Goal: Task Accomplishment & Management: Manage account settings

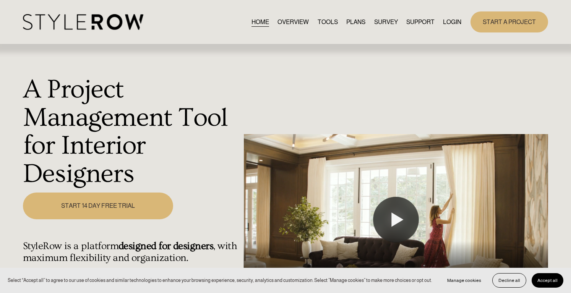
click at [444, 24] on link "LOGIN" at bounding box center [452, 22] width 18 height 10
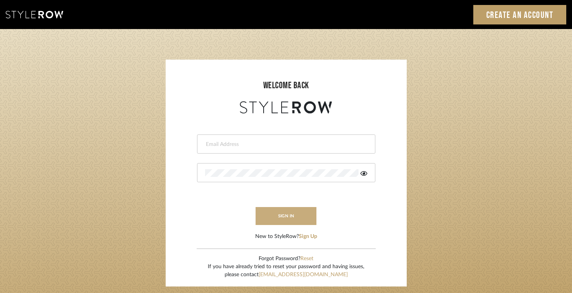
type input "jen@luxedesignny.com"
click at [289, 221] on button "sign in" at bounding box center [285, 216] width 61 height 18
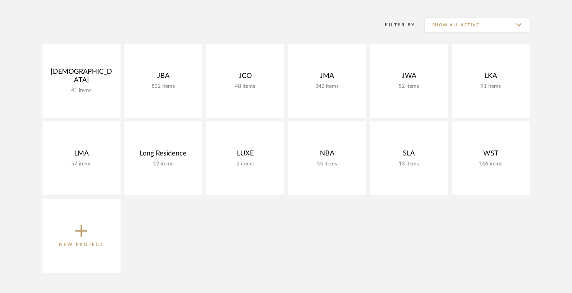
scroll to position [146, 0]
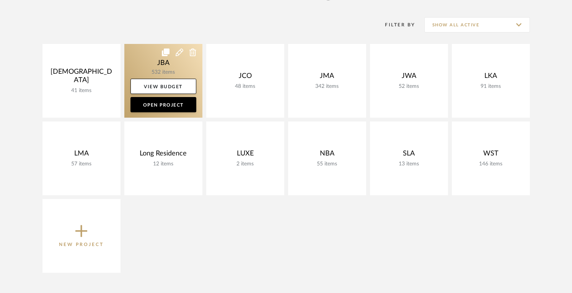
drag, startPoint x: 166, startPoint y: 67, endPoint x: 172, endPoint y: 71, distance: 7.3
click at [166, 67] on link at bounding box center [163, 81] width 78 height 74
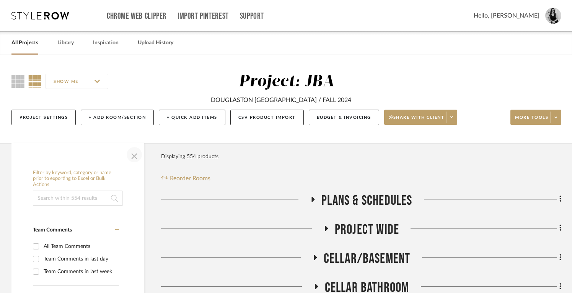
click at [133, 156] on span "button" at bounding box center [134, 155] width 18 height 18
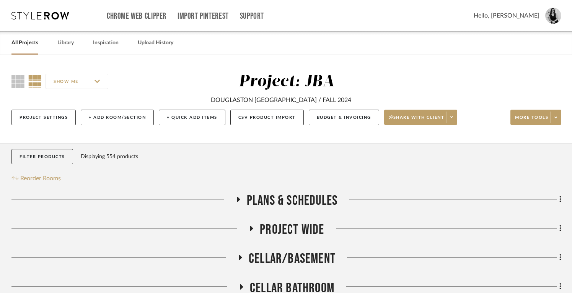
click at [239, 199] on icon at bounding box center [237, 200] width 9 height 6
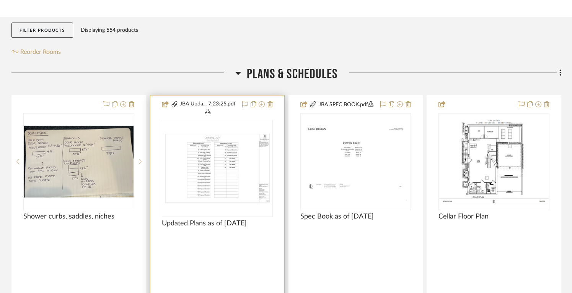
scroll to position [161, 0]
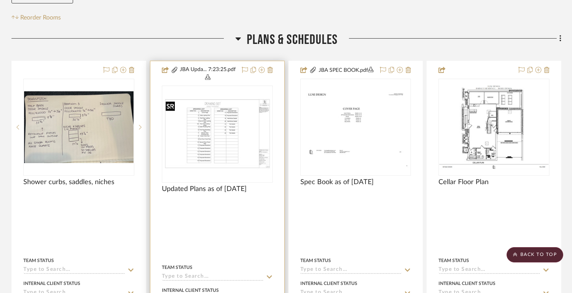
click at [239, 117] on img "0" at bounding box center [216, 134] width 109 height 73
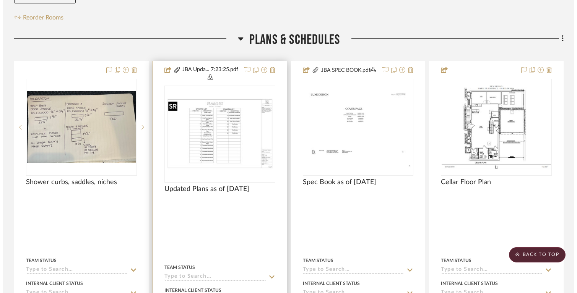
scroll to position [0, 0]
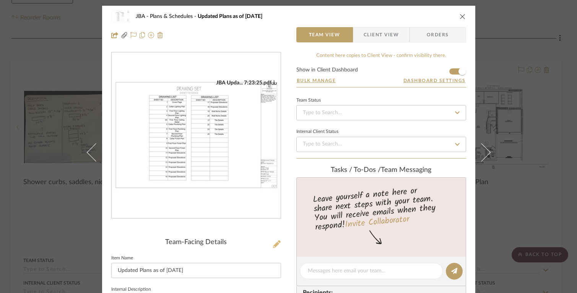
click at [273, 245] on icon at bounding box center [277, 244] width 8 height 8
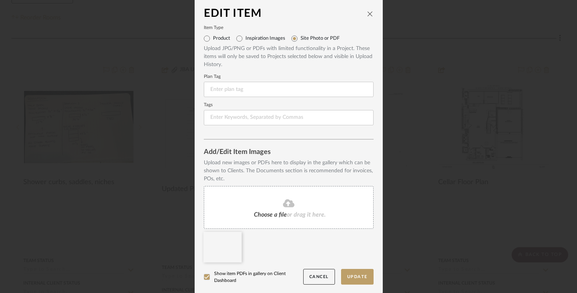
scroll to position [2, 0]
click at [234, 237] on icon at bounding box center [235, 236] width 5 height 6
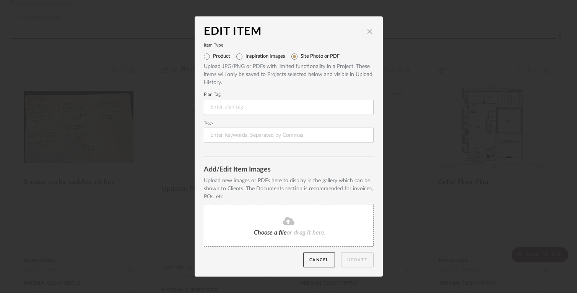
scroll to position [0, 0]
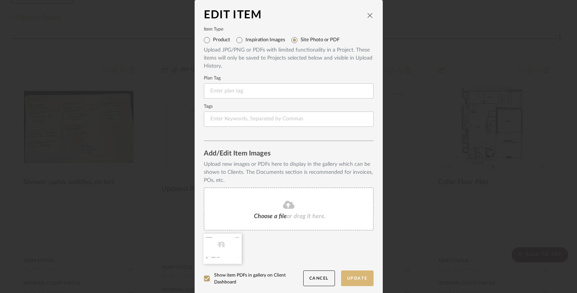
click at [357, 279] on button "Update" at bounding box center [357, 279] width 32 height 16
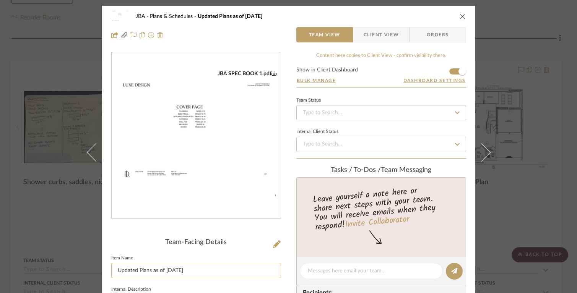
click at [145, 272] on input "Updated Plans as of [DATE]" at bounding box center [196, 270] width 170 height 15
drag, startPoint x: 197, startPoint y: 270, endPoint x: 174, endPoint y: 272, distance: 22.2
click at [174, 272] on input "Updated Spec book as of [DATE]" at bounding box center [196, 270] width 170 height 15
type input "Updated Spec book as of [DATE]"
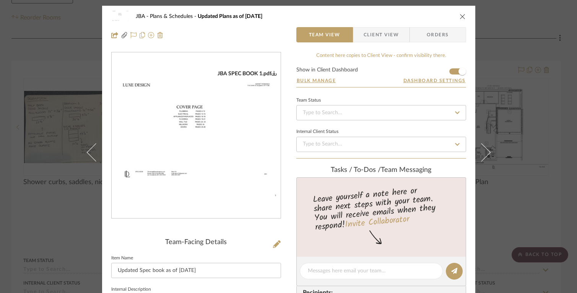
click at [237, 229] on div "JBA SPEC BOOK 1.pdf" at bounding box center [196, 141] width 170 height 179
click at [372, 33] on span "Client View" at bounding box center [381, 34] width 35 height 15
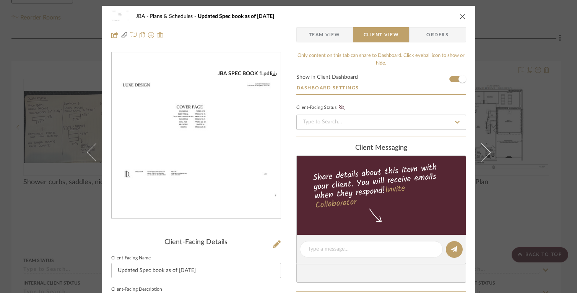
click at [322, 31] on span "Team View" at bounding box center [324, 34] width 31 height 15
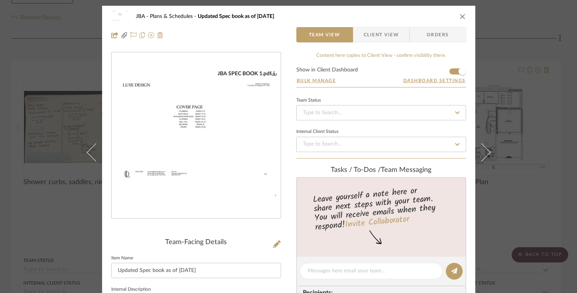
click at [460, 16] on icon "close" at bounding box center [463, 16] width 6 height 6
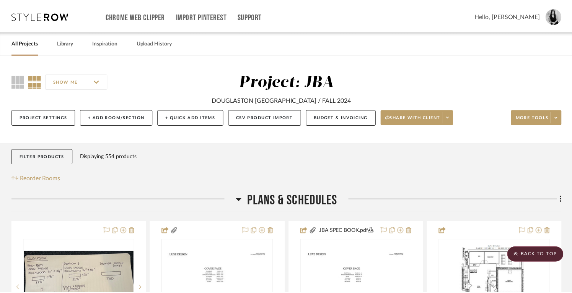
scroll to position [161, 0]
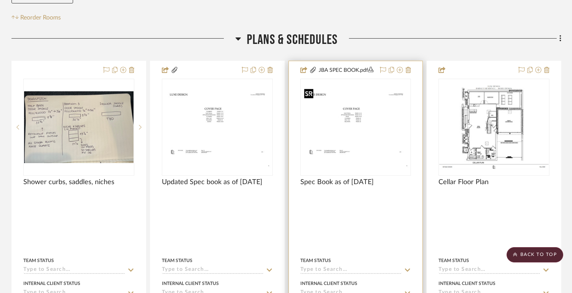
click at [364, 147] on img "0" at bounding box center [355, 127] width 109 height 84
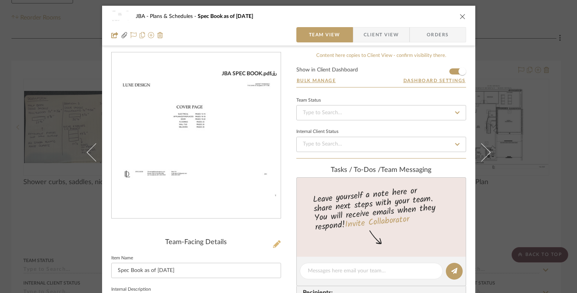
scroll to position [11, 0]
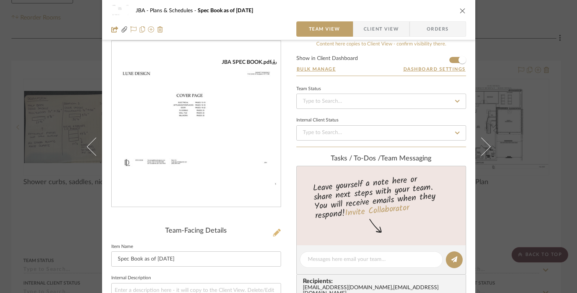
click at [273, 236] on icon at bounding box center [277, 233] width 8 height 8
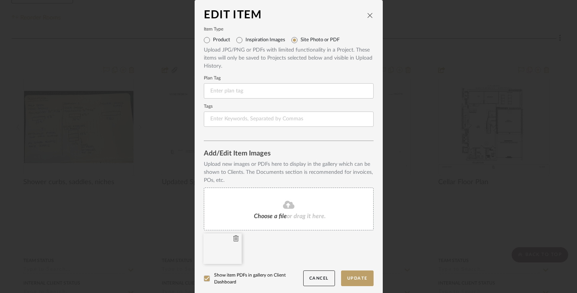
click at [233, 240] on icon at bounding box center [235, 239] width 5 height 6
click at [358, 280] on button "Update" at bounding box center [357, 279] width 32 height 16
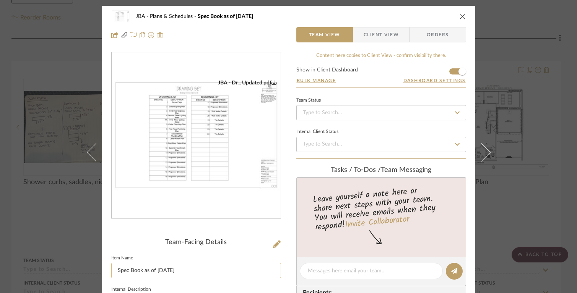
click at [133, 273] on input "Spec Book as of [DATE]" at bounding box center [196, 270] width 170 height 15
drag, startPoint x: 191, startPoint y: 273, endPoint x: 170, endPoint y: 272, distance: 21.1
click at [170, 272] on input "Spec Drawing Set as of [DATE]" at bounding box center [196, 270] width 170 height 15
type input "Spec Drawing Set as of [DATE]"
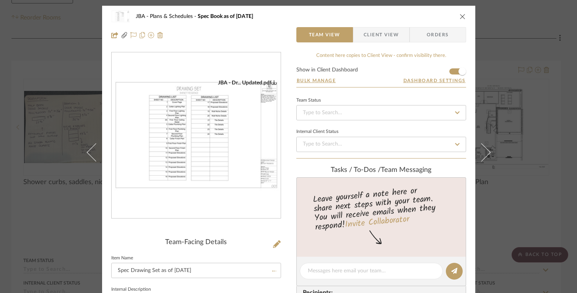
click at [210, 244] on div "Team-Facing Details" at bounding box center [196, 243] width 170 height 8
drag, startPoint x: 367, startPoint y: 33, endPoint x: 336, endPoint y: 32, distance: 30.2
click at [367, 33] on span "Client View" at bounding box center [381, 34] width 35 height 15
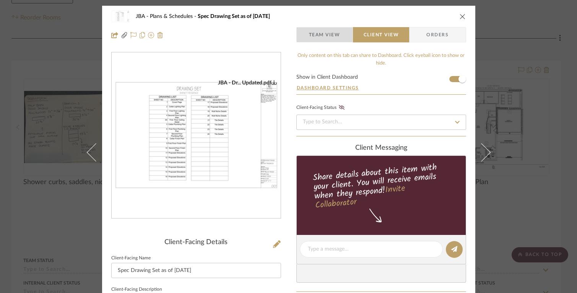
click at [333, 32] on span "Team View" at bounding box center [324, 34] width 31 height 15
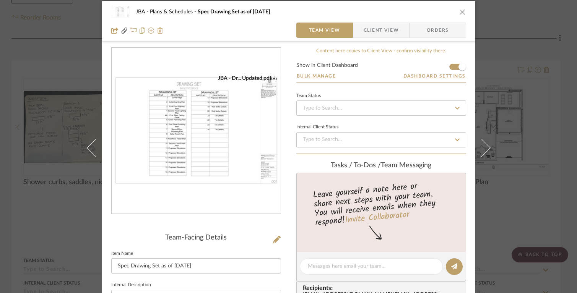
scroll to position [6, 0]
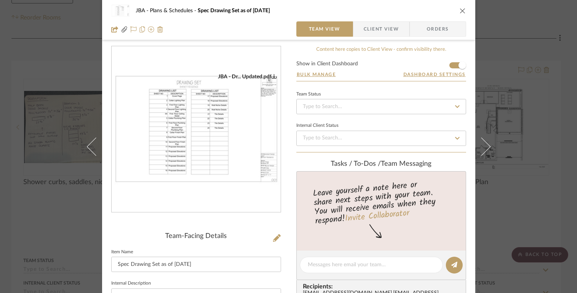
click at [460, 11] on icon "close" at bounding box center [463, 11] width 6 height 6
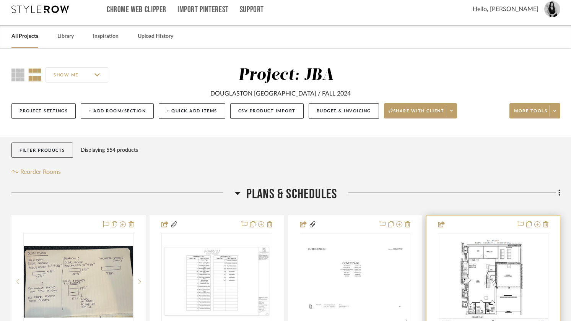
scroll to position [0, 0]
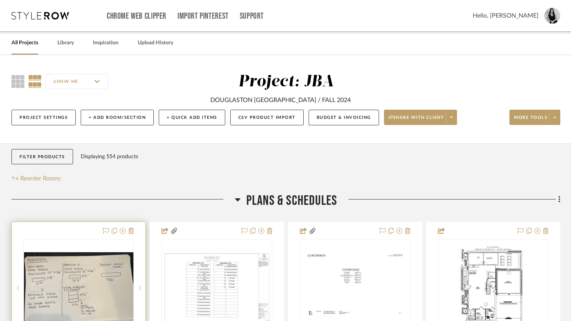
drag, startPoint x: 364, startPoint y: 72, endPoint x: 129, endPoint y: 320, distance: 341.6
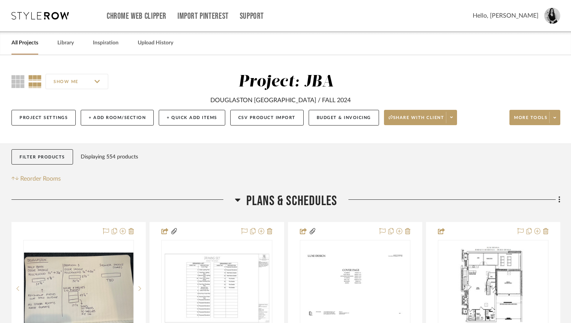
click at [33, 43] on link "All Projects" at bounding box center [24, 43] width 27 height 10
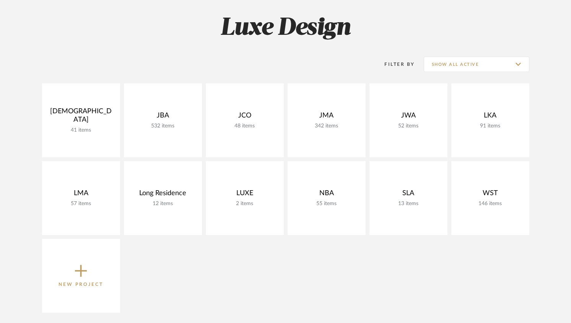
scroll to position [109, 0]
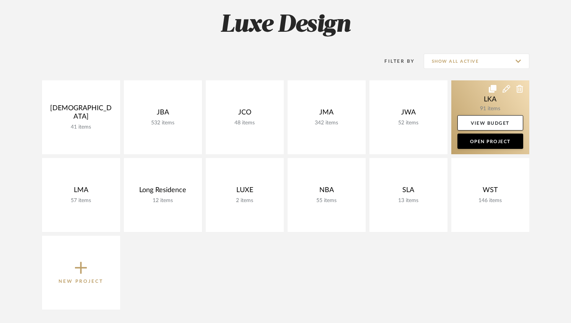
click at [490, 96] on link at bounding box center [490, 117] width 78 height 74
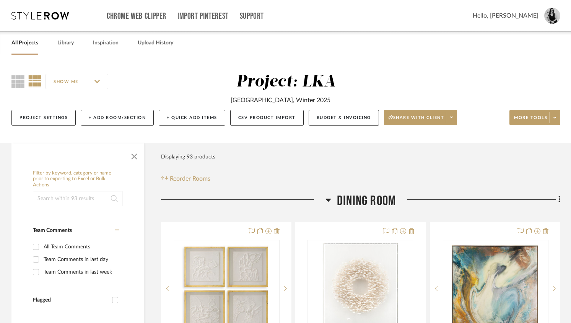
click at [134, 155] on span "button" at bounding box center [134, 155] width 18 height 18
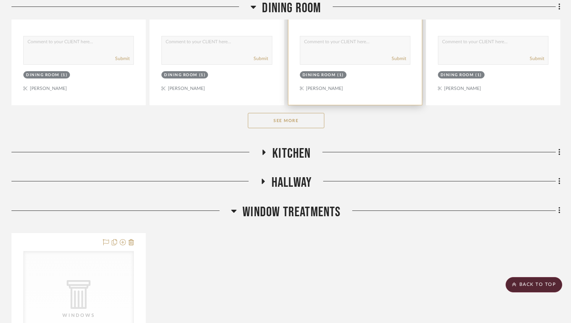
scroll to position [487, 0]
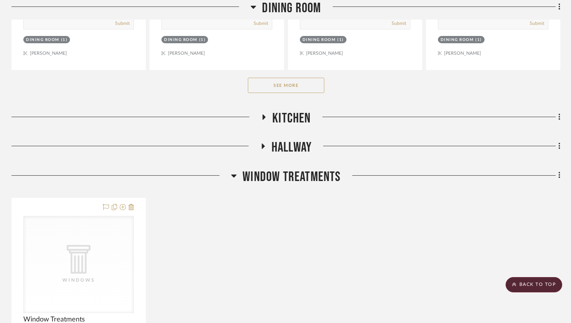
drag, startPoint x: 305, startPoint y: 84, endPoint x: 404, endPoint y: 190, distance: 145.0
click at [305, 84] on button "See More" at bounding box center [286, 85] width 76 height 15
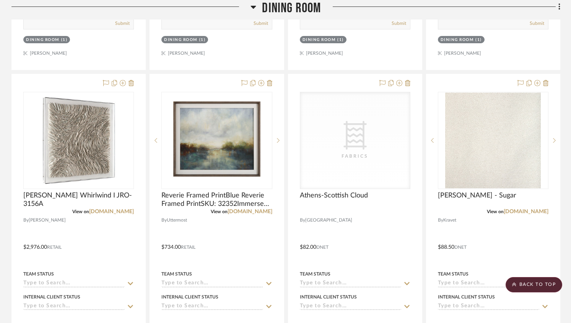
scroll to position [489, 0]
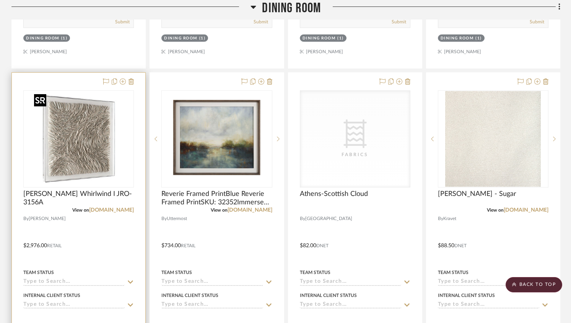
click at [95, 131] on img "0" at bounding box center [79, 139] width 96 height 96
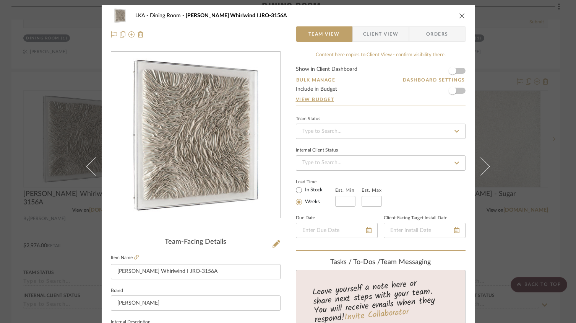
scroll to position [0, 0]
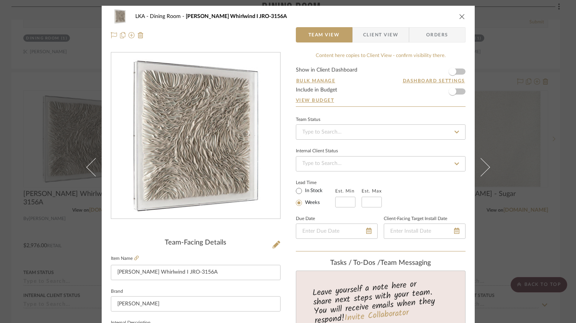
click at [459, 14] on icon "close" at bounding box center [462, 16] width 6 height 6
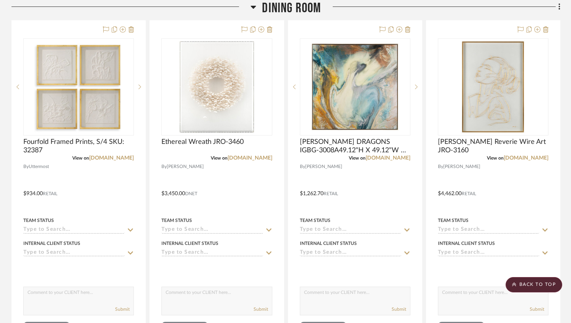
scroll to position [201, 0]
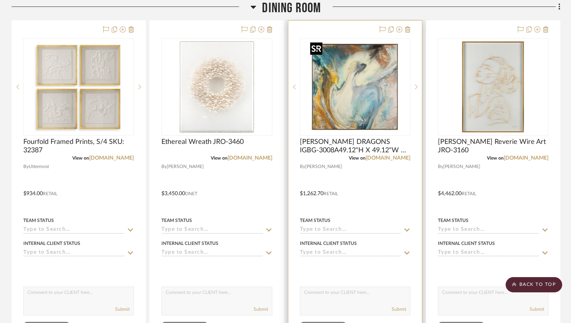
click at [352, 103] on img "0" at bounding box center [355, 87] width 96 height 96
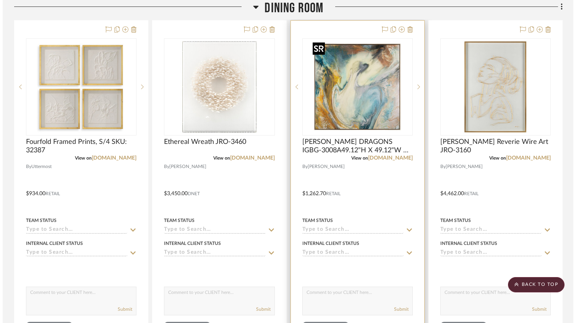
scroll to position [0, 0]
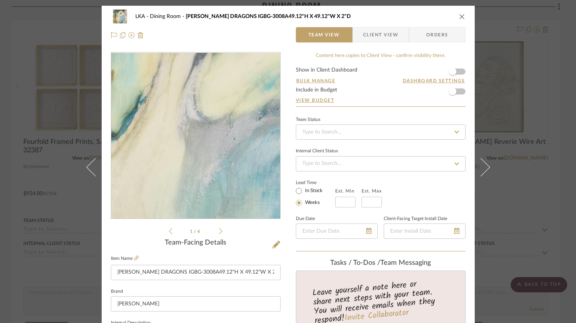
click at [193, 140] on img "0" at bounding box center [196, 136] width 166 height 166
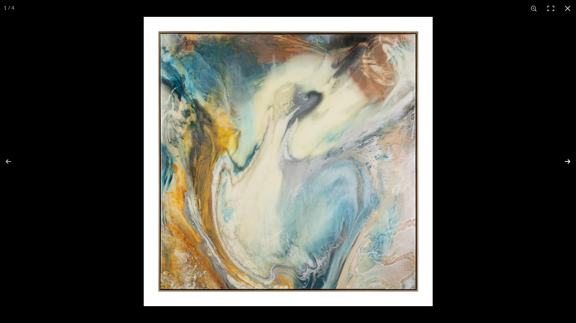
click at [570, 159] on button at bounding box center [562, 161] width 27 height 38
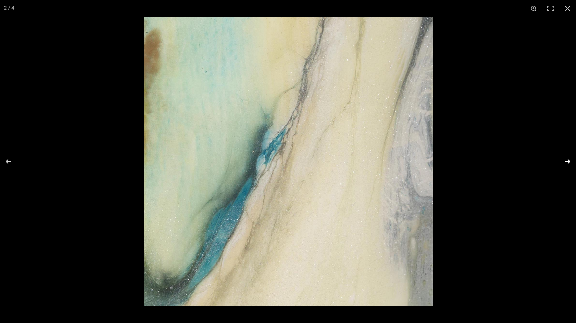
click at [570, 159] on button at bounding box center [562, 161] width 27 height 38
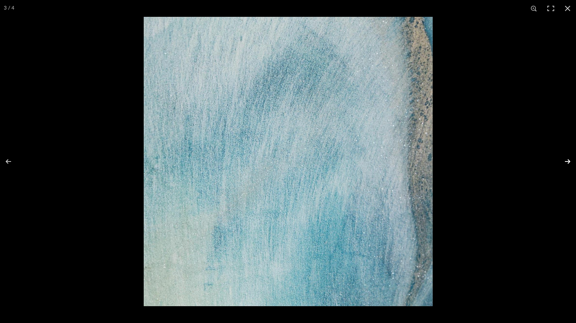
click at [570, 159] on button at bounding box center [562, 161] width 27 height 38
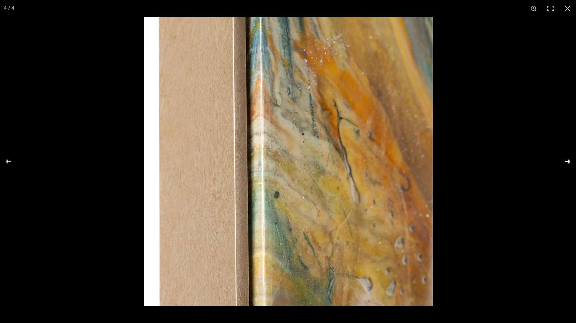
click at [570, 159] on button at bounding box center [562, 161] width 27 height 38
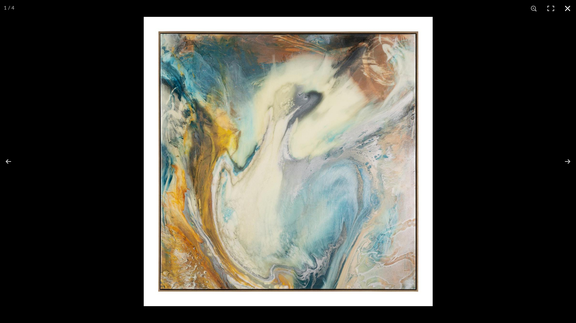
click at [569, 6] on button at bounding box center [567, 8] width 17 height 17
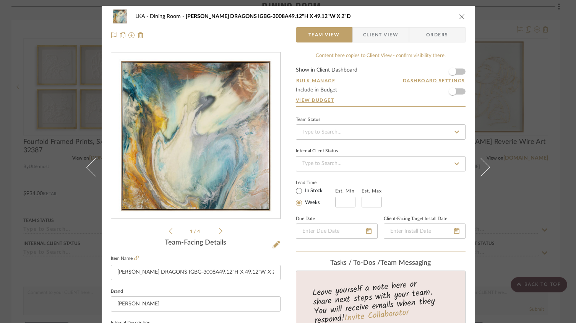
click at [459, 19] on icon "close" at bounding box center [462, 16] width 6 height 6
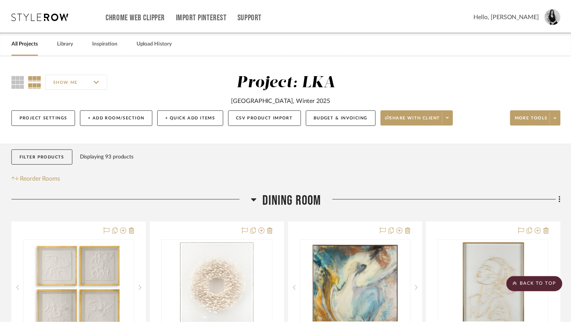
scroll to position [201, 0]
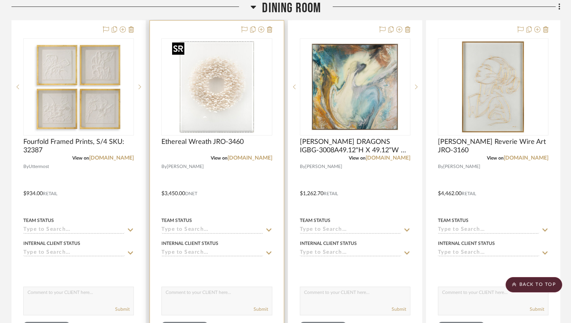
click at [225, 121] on img "0" at bounding box center [217, 87] width 96 height 96
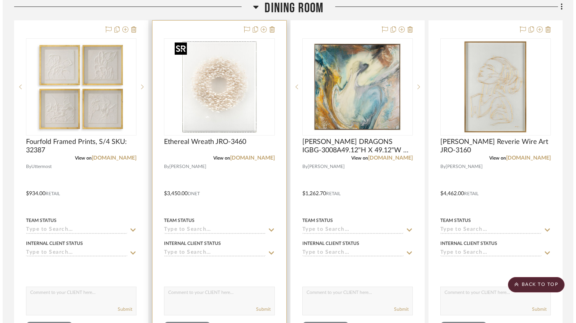
scroll to position [0, 0]
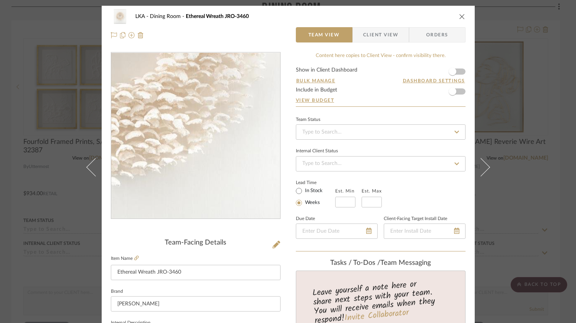
click at [216, 160] on img "0" at bounding box center [196, 136] width 166 height 166
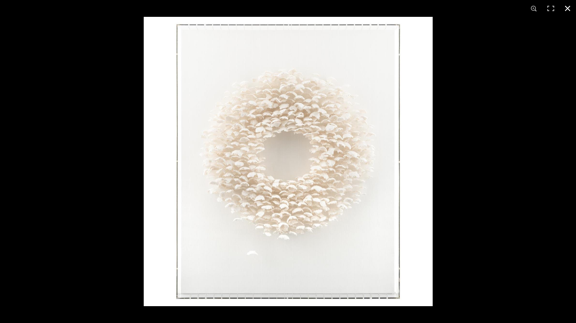
click at [566, 10] on button at bounding box center [567, 8] width 17 height 17
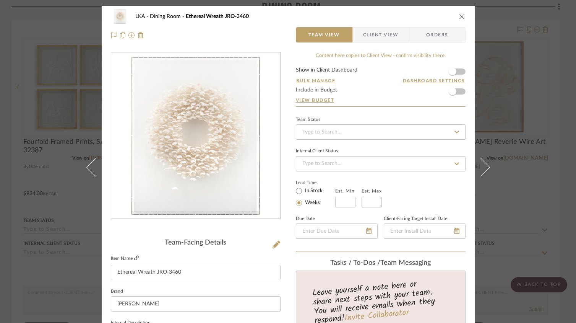
click at [134, 258] on icon at bounding box center [136, 257] width 5 height 5
click at [459, 15] on icon "close" at bounding box center [462, 16] width 6 height 6
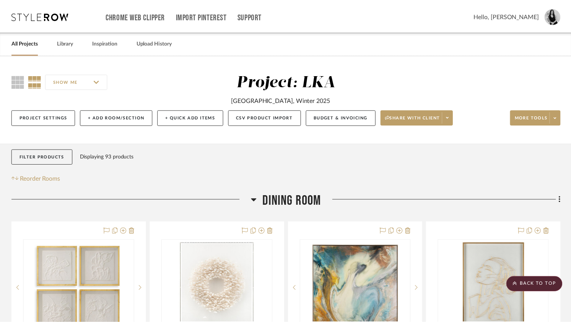
scroll to position [201, 0]
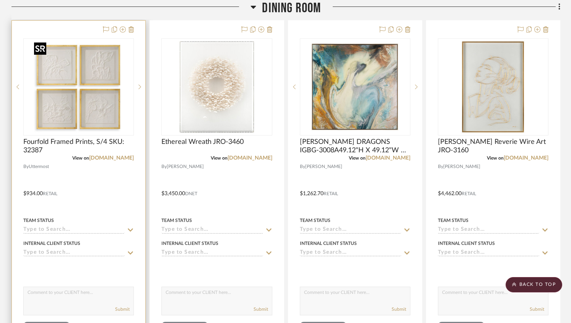
click at [84, 97] on img "0" at bounding box center [79, 87] width 96 height 96
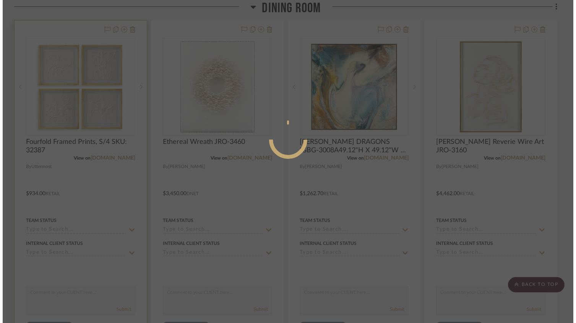
scroll to position [0, 0]
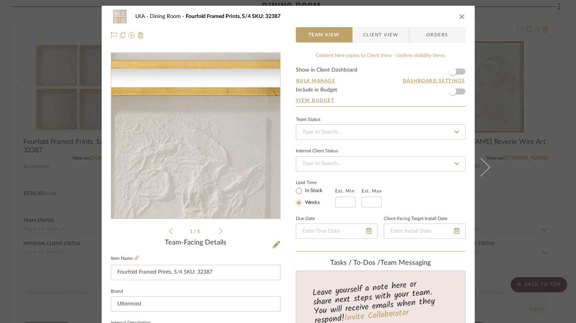
click at [232, 155] on img "0" at bounding box center [196, 136] width 166 height 166
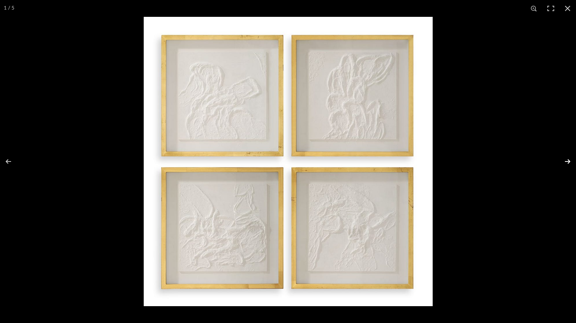
click at [570, 160] on button at bounding box center [562, 161] width 27 height 38
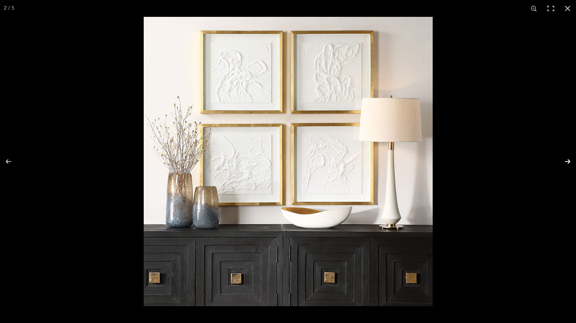
click at [570, 160] on button at bounding box center [562, 161] width 27 height 38
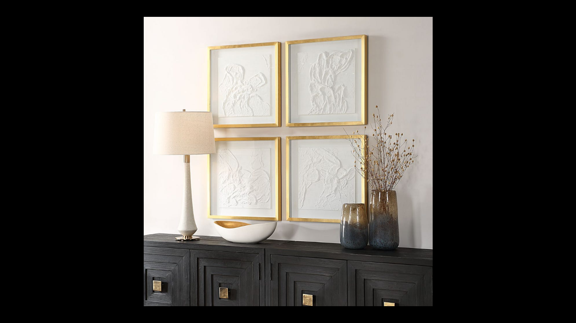
click at [570, 160] on button at bounding box center [562, 161] width 27 height 38
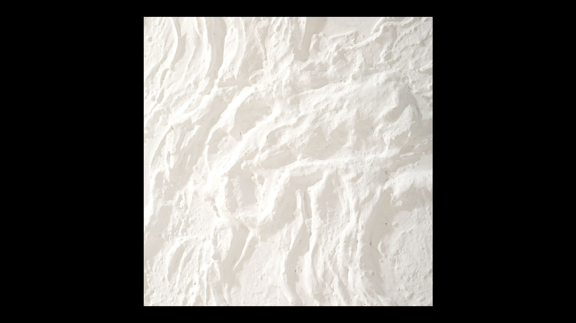
click at [570, 160] on button at bounding box center [562, 161] width 27 height 38
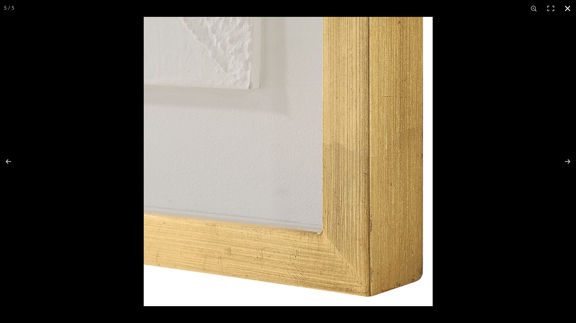
click at [569, 13] on button at bounding box center [567, 8] width 17 height 17
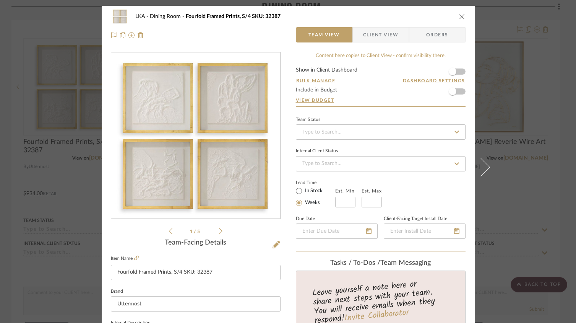
click at [459, 16] on icon "close" at bounding box center [462, 16] width 6 height 6
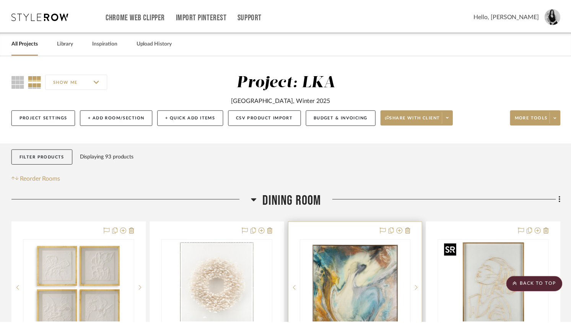
scroll to position [201, 0]
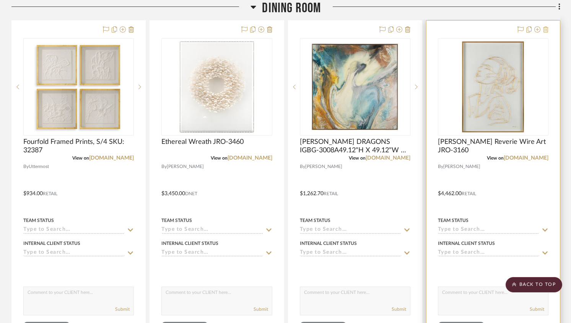
click at [546, 29] on icon at bounding box center [545, 29] width 5 height 6
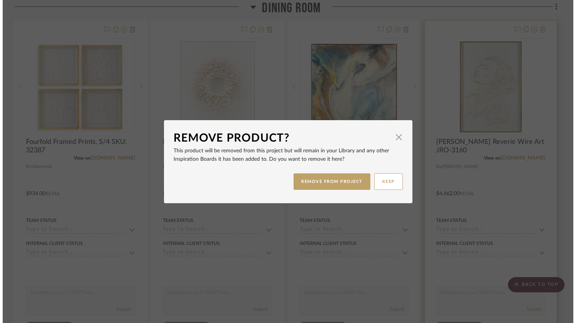
scroll to position [0, 0]
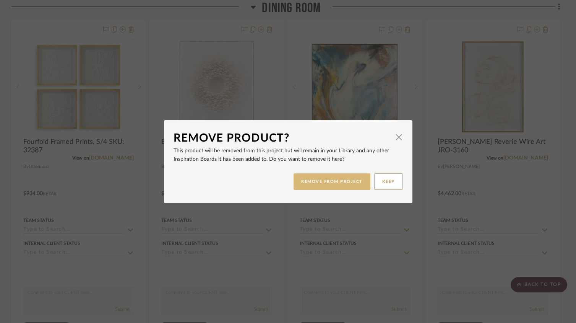
click at [340, 174] on button "REMOVE FROM PROJECT" at bounding box center [332, 181] width 77 height 16
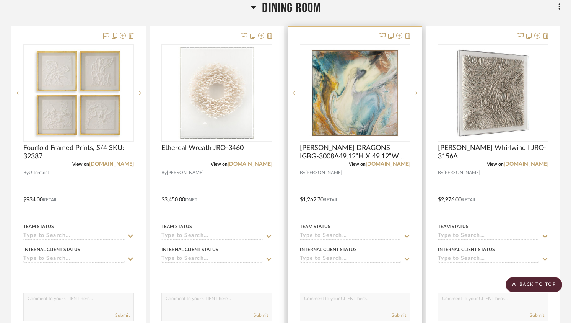
scroll to position [195, 0]
click at [359, 94] on img "0" at bounding box center [355, 93] width 96 height 96
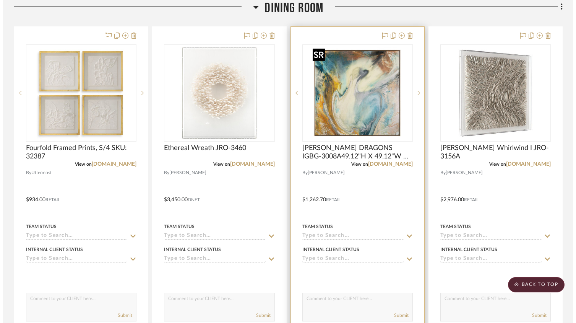
scroll to position [0, 0]
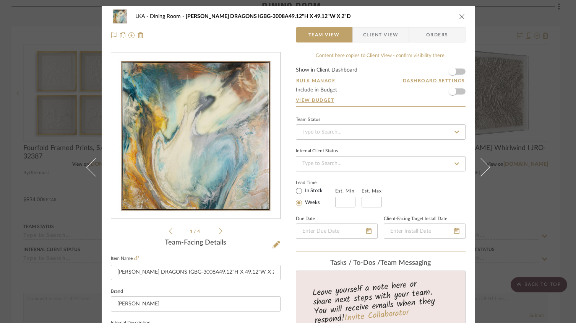
drag, startPoint x: 461, startPoint y: 17, endPoint x: 450, endPoint y: 16, distance: 10.3
click at [461, 17] on icon "close" at bounding box center [462, 16] width 6 height 6
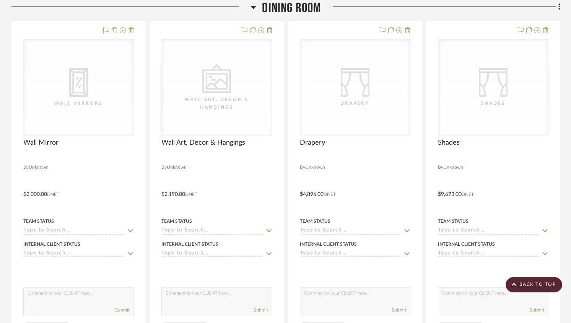
scroll to position [1896, 0]
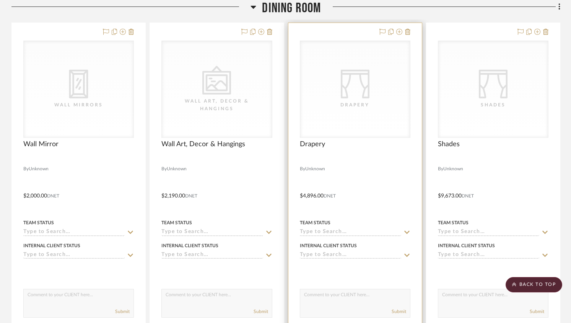
click at [351, 87] on icon "CategoryIconFabrics Created with Sketch." at bounding box center [355, 84] width 29 height 29
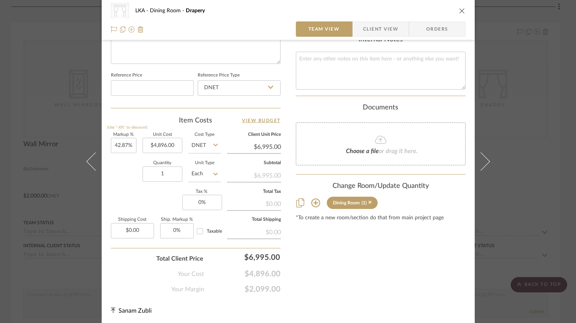
scroll to position [387, 0]
click at [459, 10] on icon "close" at bounding box center [462, 11] width 6 height 6
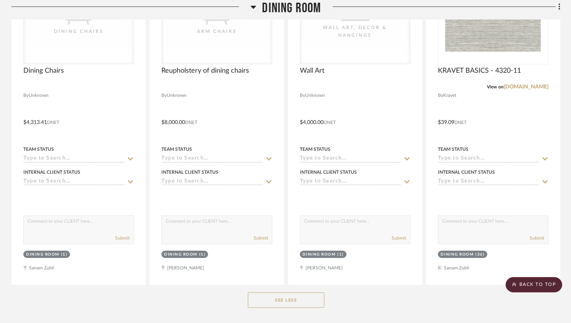
scroll to position [2249, 0]
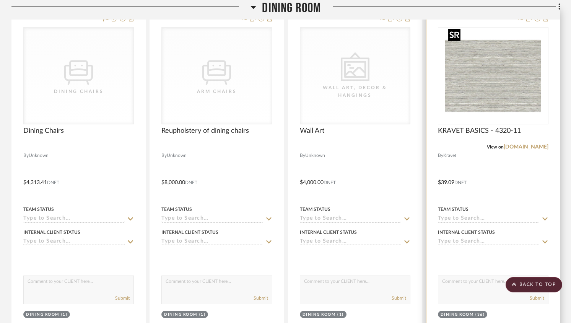
click at [0, 0] on img at bounding box center [0, 0] width 0 height 0
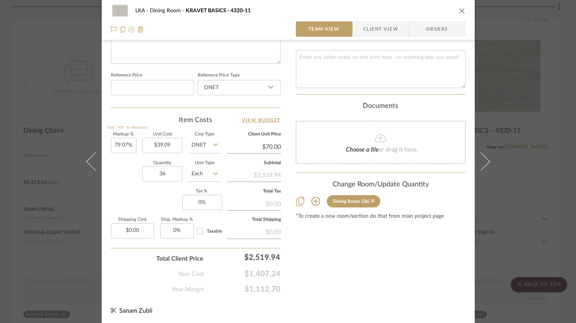
scroll to position [0, 0]
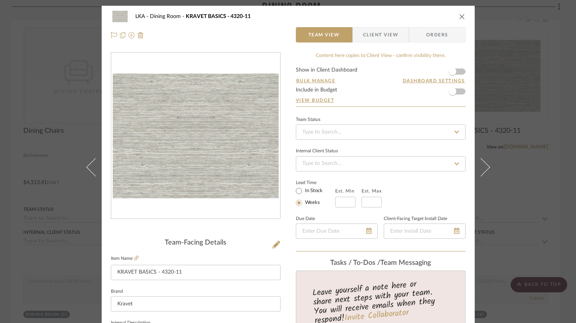
click at [459, 16] on icon "close" at bounding box center [462, 16] width 6 height 6
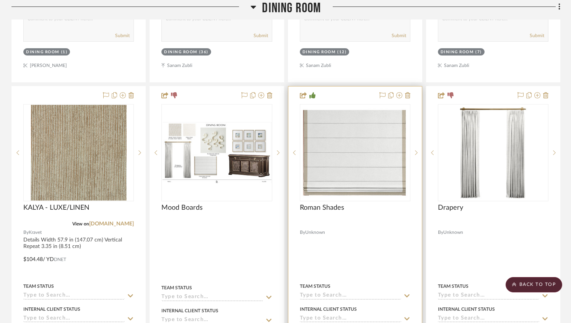
scroll to position [922, 0]
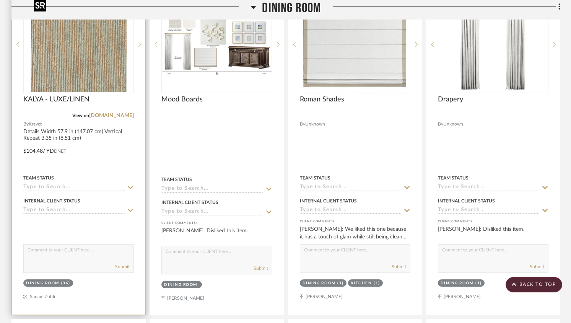
click at [103, 55] on img "0" at bounding box center [79, 45] width 96 height 96
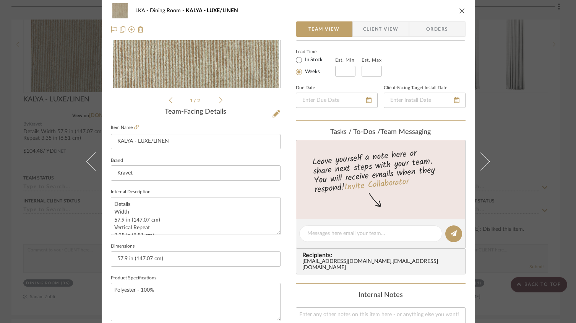
scroll to position [0, 0]
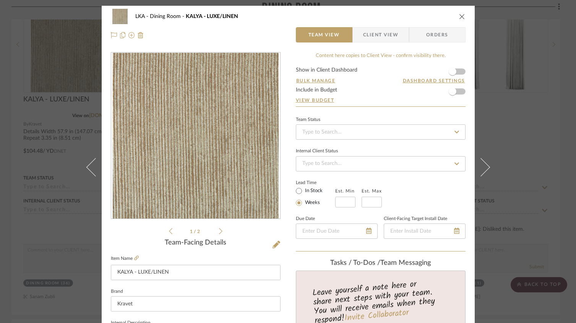
click at [166, 233] on div "1 / 2" at bounding box center [196, 144] width 170 height 184
click at [135, 259] on icon at bounding box center [136, 257] width 5 height 5
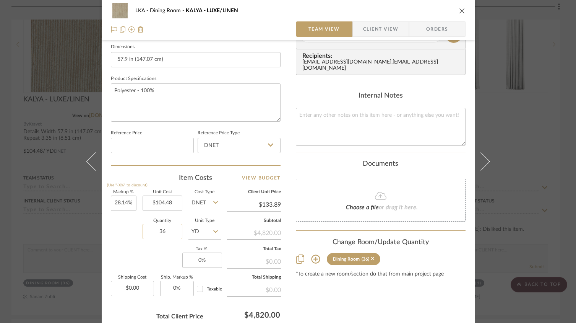
scroll to position [330, 0]
click at [171, 233] on input "36" at bounding box center [163, 231] width 40 height 15
type input "15.5"
click at [359, 285] on div "Content here copies to Client View - confirm visibility there. Show in Client D…" at bounding box center [381, 36] width 170 height 629
click at [167, 227] on input "15.5" at bounding box center [163, 231] width 40 height 15
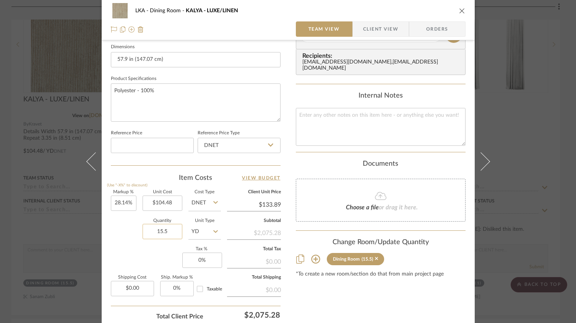
drag, startPoint x: 169, startPoint y: 230, endPoint x: 148, endPoint y: 229, distance: 20.7
click at [148, 229] on input "15.5" at bounding box center [163, 231] width 40 height 15
type input "36"
click at [147, 246] on div "Markup % (Use "-X%" to discount) 28.14% Unit Cost $104.48 Cost Type DNET Client…" at bounding box center [196, 246] width 170 height 112
click at [459, 11] on icon "close" at bounding box center [462, 11] width 6 height 6
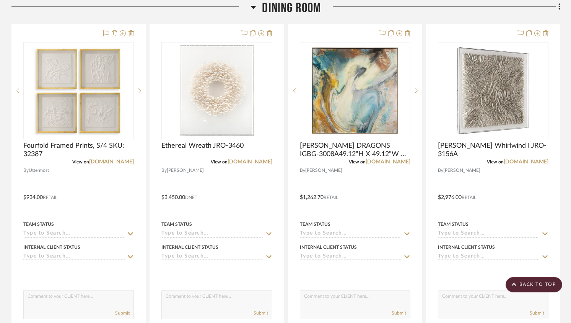
scroll to position [558, 0]
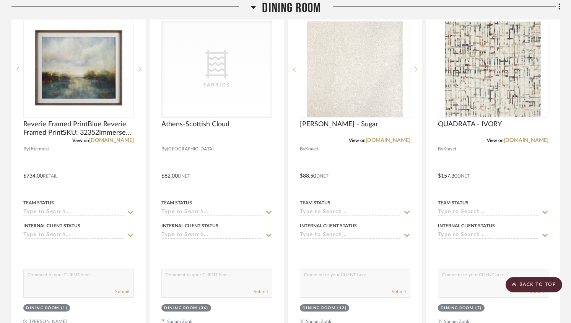
click at [251, 7] on icon at bounding box center [253, 6] width 6 height 9
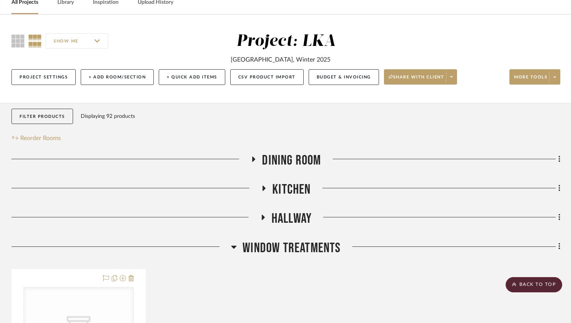
scroll to position [0, 0]
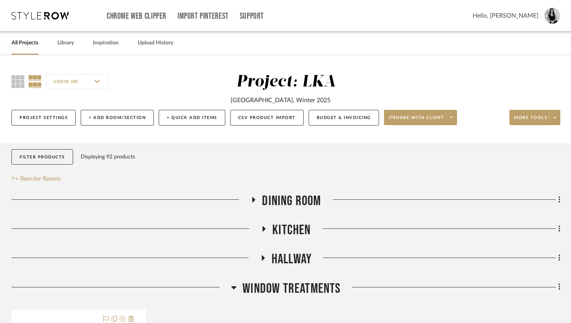
click at [263, 228] on icon at bounding box center [264, 228] width 3 height 5
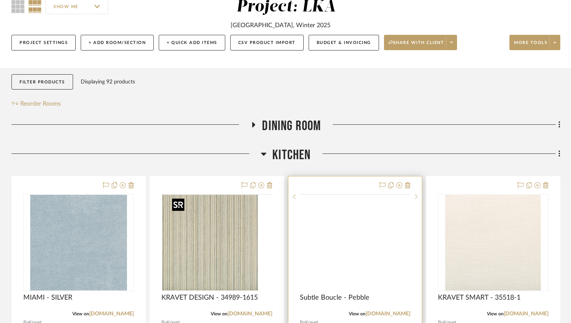
scroll to position [76, 0]
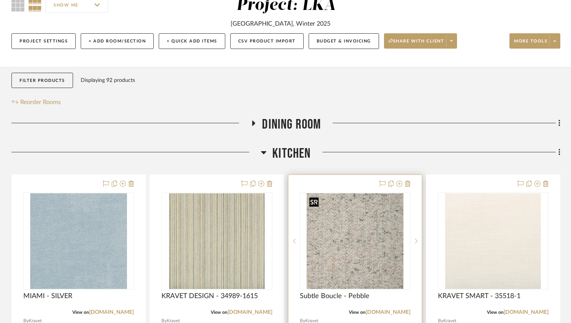
click at [0, 0] on img at bounding box center [0, 0] width 0 height 0
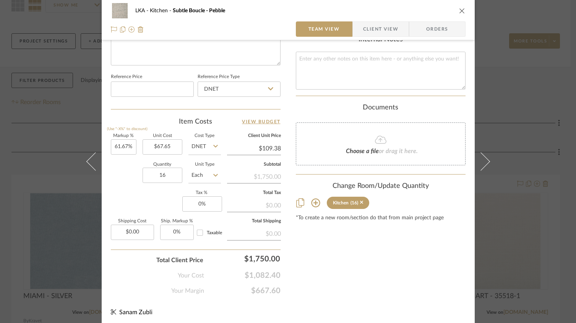
scroll to position [388, 0]
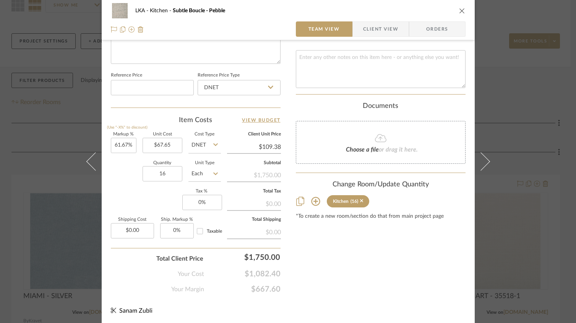
click at [459, 10] on icon "close" at bounding box center [462, 11] width 6 height 6
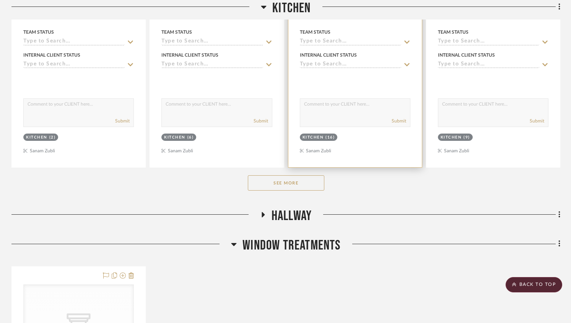
scroll to position [389, 0]
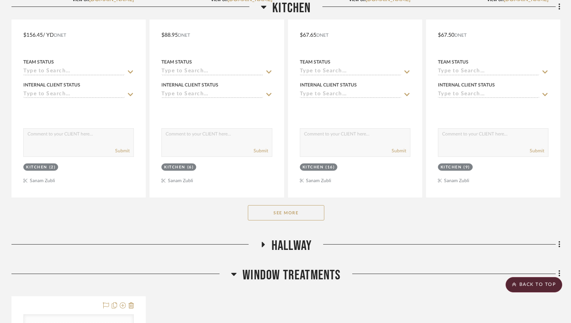
click at [290, 211] on button "See More" at bounding box center [286, 212] width 76 height 15
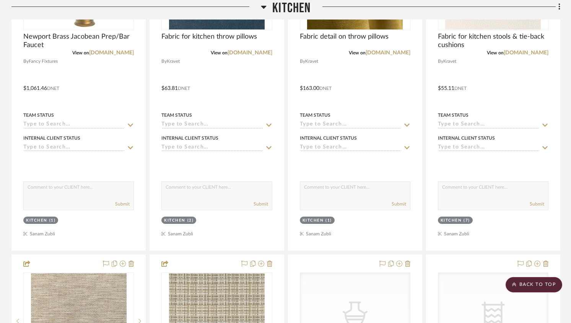
scroll to position [1899, 0]
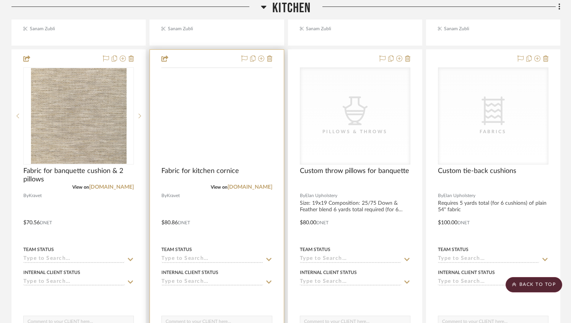
click at [0, 0] on img at bounding box center [0, 0] width 0 height 0
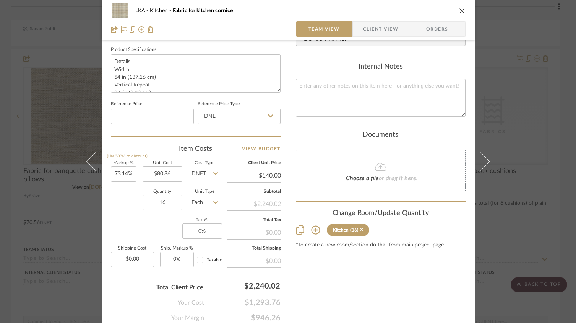
scroll to position [361, 0]
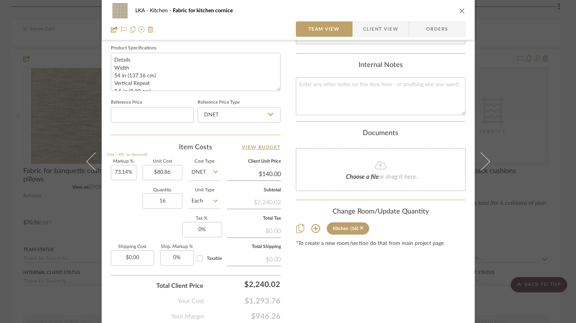
click at [14, 73] on div "LKA Kitchen Fabric for kitchen cornice Team View Client View Orders Team-Facing…" at bounding box center [288, 161] width 576 height 323
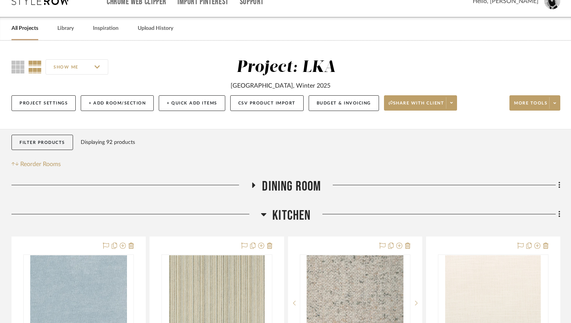
scroll to position [0, 0]
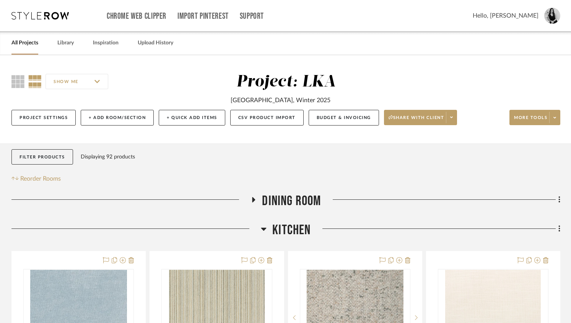
click at [256, 194] on h3 "Dining Room" at bounding box center [285, 201] width 70 height 16
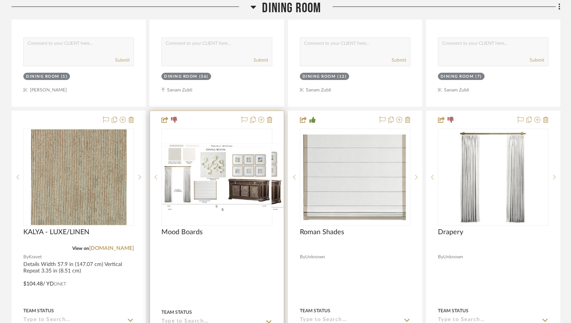
scroll to position [828, 0]
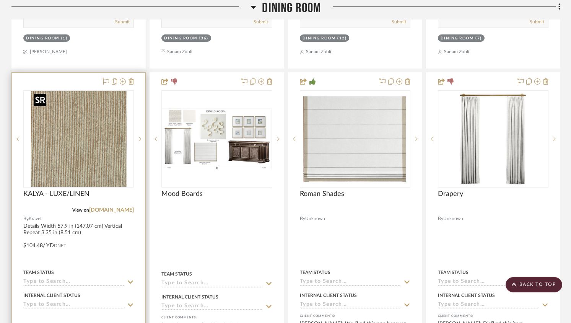
click at [0, 0] on img at bounding box center [0, 0] width 0 height 0
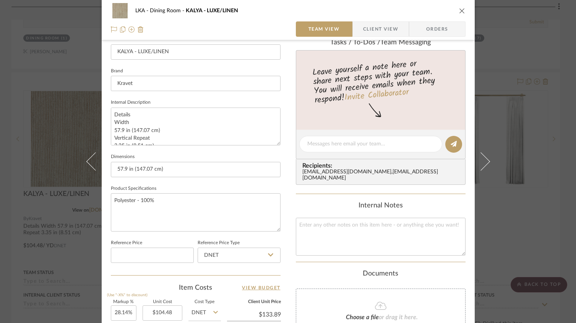
scroll to position [0, 0]
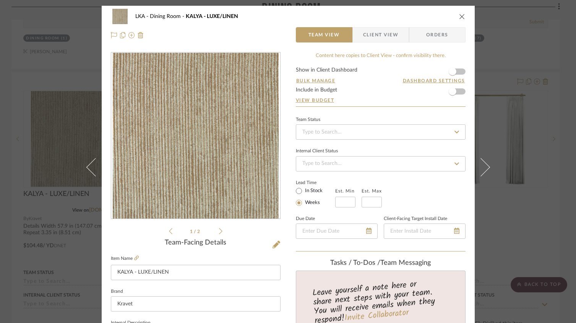
click at [459, 15] on button "close" at bounding box center [462, 16] width 7 height 7
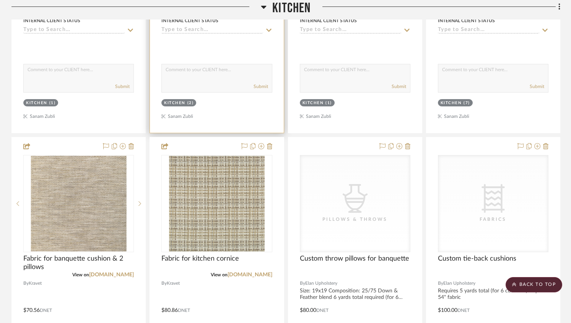
scroll to position [4216, 0]
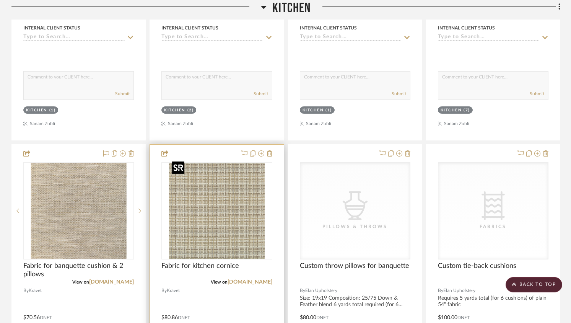
click at [227, 173] on img "0" at bounding box center [217, 211] width 96 height 96
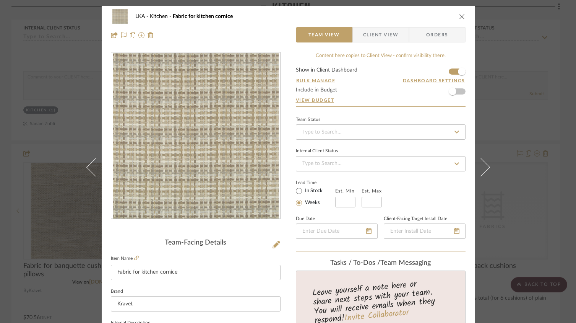
scroll to position [388, 0]
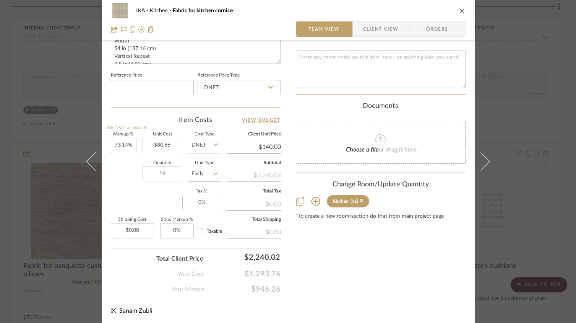
click at [460, 10] on icon "close" at bounding box center [462, 11] width 6 height 6
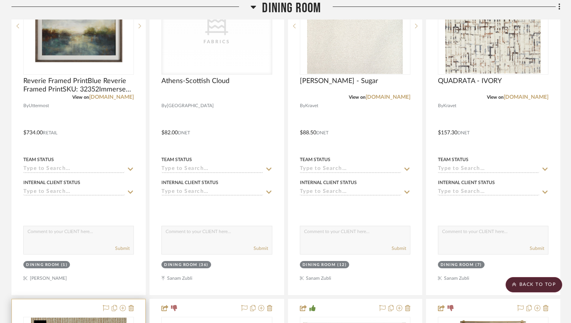
scroll to position [817, 0]
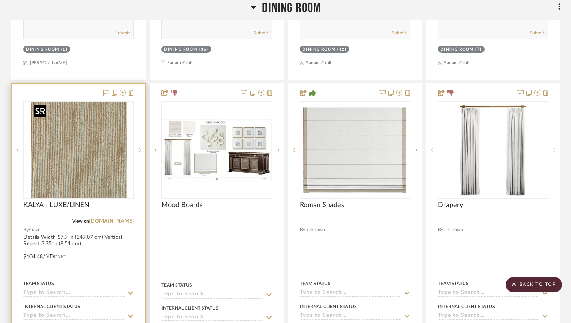
click at [99, 165] on img "0" at bounding box center [79, 150] width 96 height 96
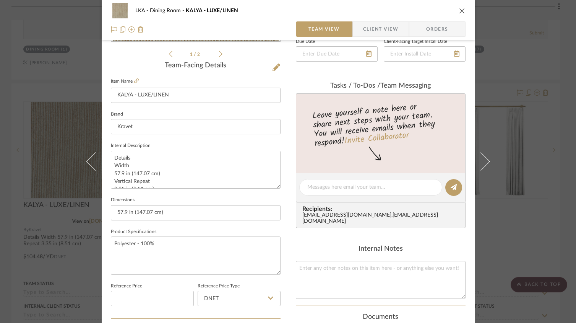
scroll to position [172, 0]
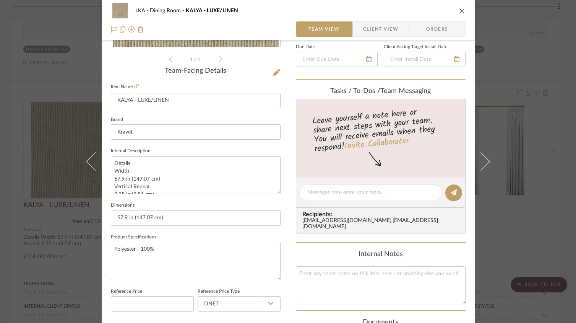
click at [455, 13] on div "LKA Dining Room KALYA - LUXE/LINEN" at bounding box center [288, 10] width 355 height 15
click at [459, 11] on icon "close" at bounding box center [462, 11] width 6 height 6
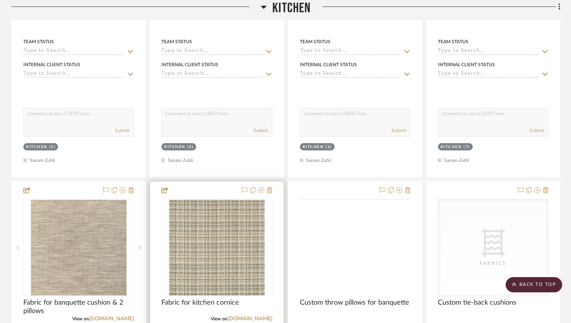
scroll to position [4180, 0]
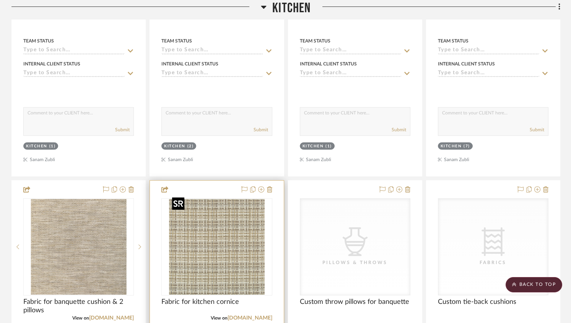
click at [246, 208] on img "0" at bounding box center [217, 247] width 96 height 96
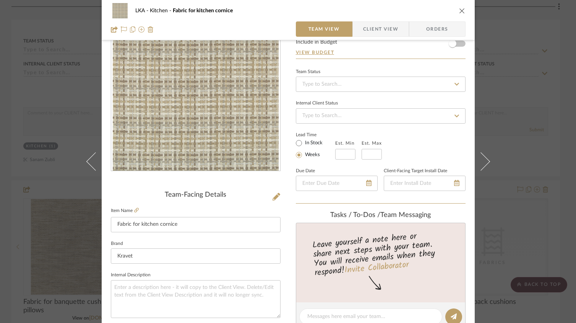
scroll to position [0, 0]
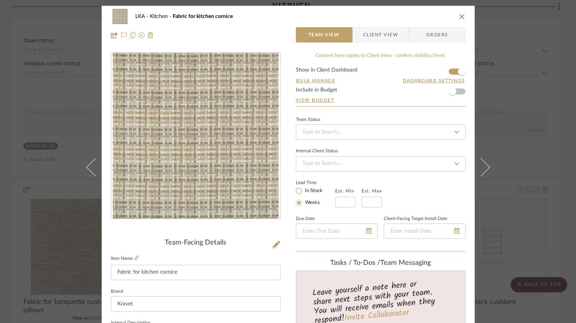
drag, startPoint x: 460, startPoint y: 15, endPoint x: 303, endPoint y: 114, distance: 184.9
click at [460, 15] on icon "close" at bounding box center [462, 16] width 6 height 6
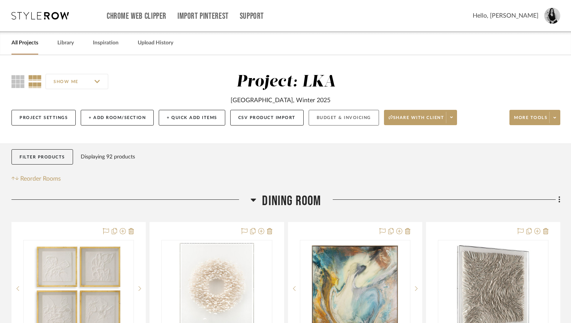
click at [335, 117] on button "Budget & Invoicing" at bounding box center [344, 118] width 70 height 16
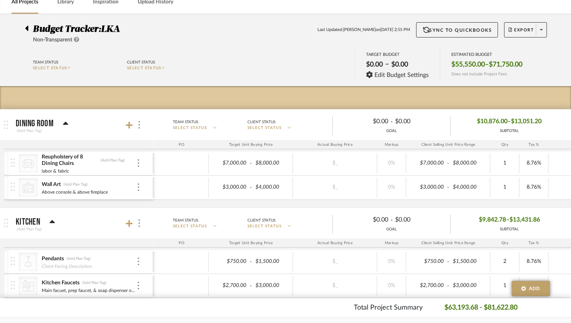
scroll to position [41, 0]
click at [156, 201] on div "CategoryIconSeating Created with Sketch. Reupholstery of 8 Dining Chairs (Add P…" at bounding box center [399, 179] width 791 height 56
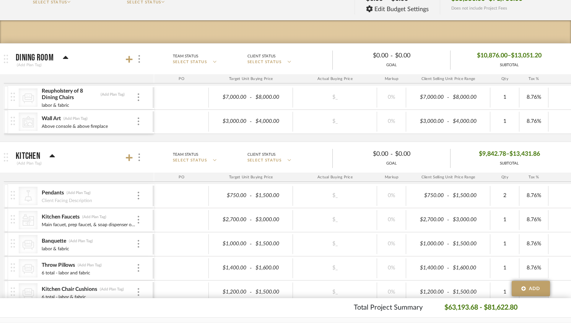
scroll to position [0, 0]
